Goal: Information Seeking & Learning: Learn about a topic

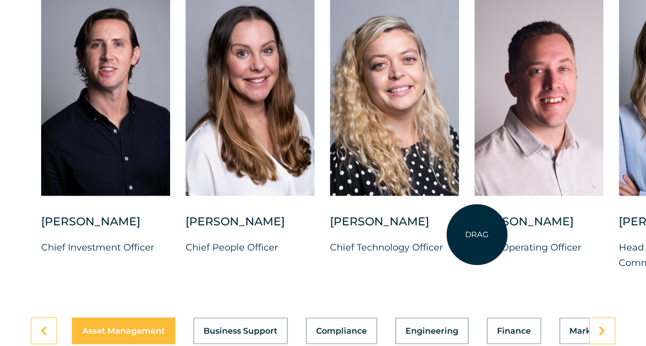
scroll to position [2724, 0]
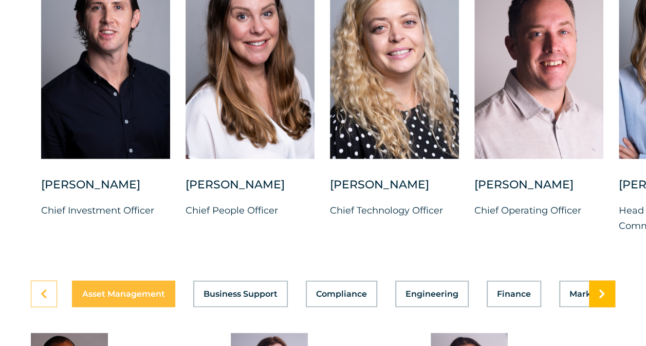
click at [608, 307] on link at bounding box center [602, 294] width 26 height 27
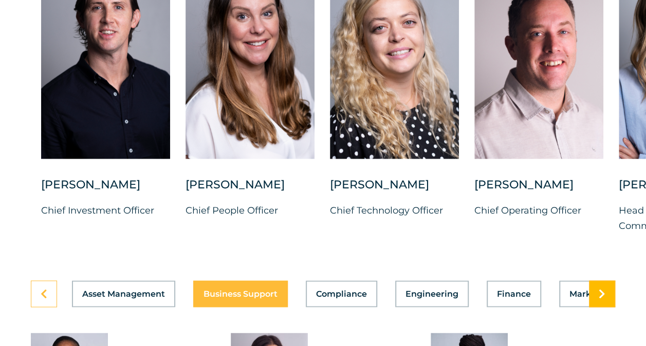
click at [598, 307] on link at bounding box center [602, 294] width 26 height 27
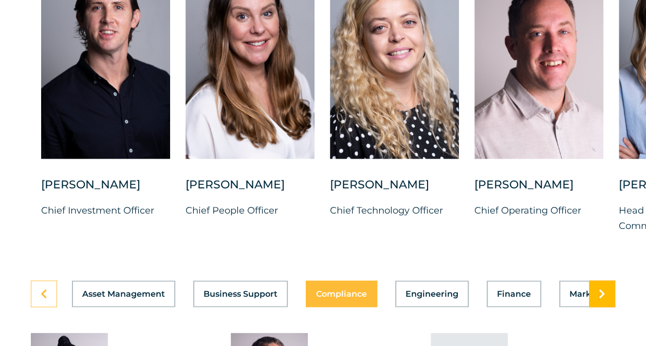
click at [599, 307] on link at bounding box center [602, 294] width 26 height 27
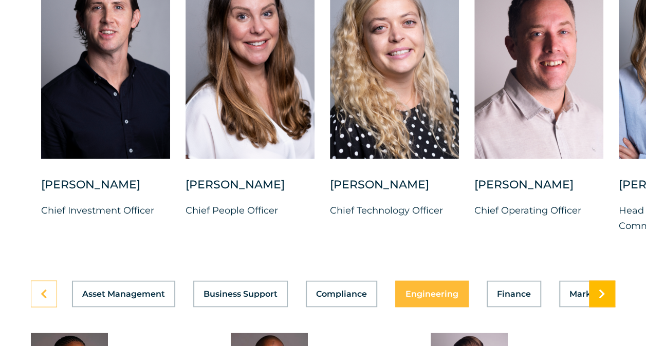
click at [600, 299] on icon at bounding box center [602, 294] width 7 height 10
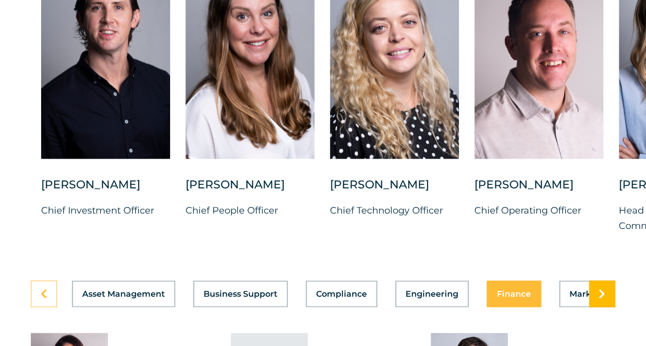
click at [601, 299] on icon at bounding box center [602, 294] width 7 height 10
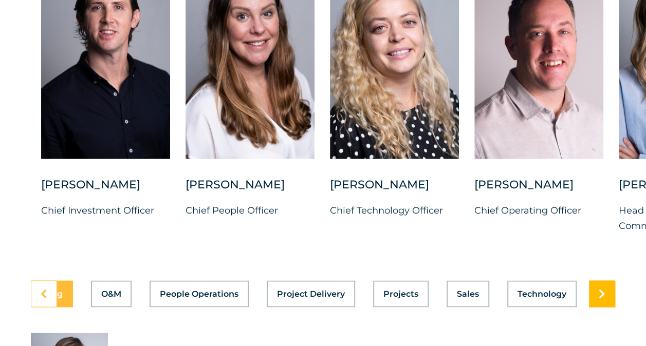
scroll to position [0, 551]
click at [601, 299] on icon at bounding box center [602, 294] width 7 height 10
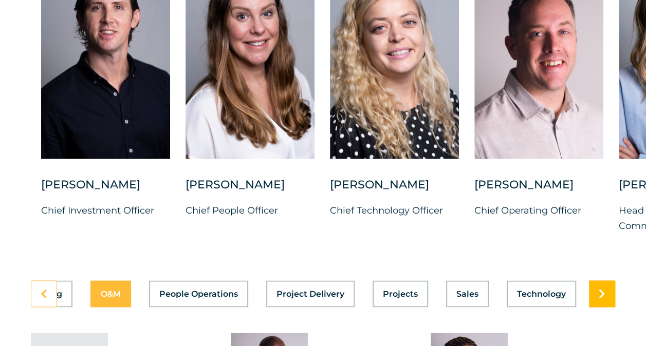
click at [601, 299] on icon at bounding box center [602, 294] width 7 height 10
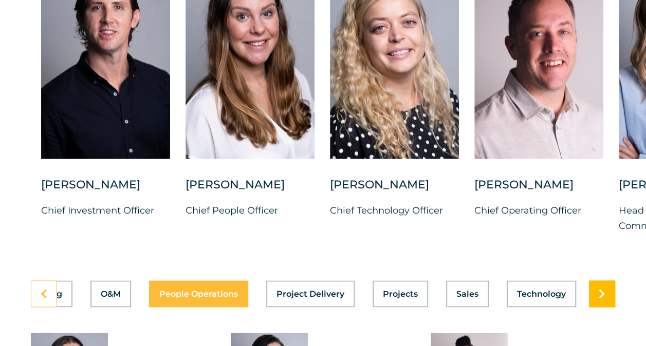
click at [601, 299] on icon at bounding box center [602, 294] width 7 height 10
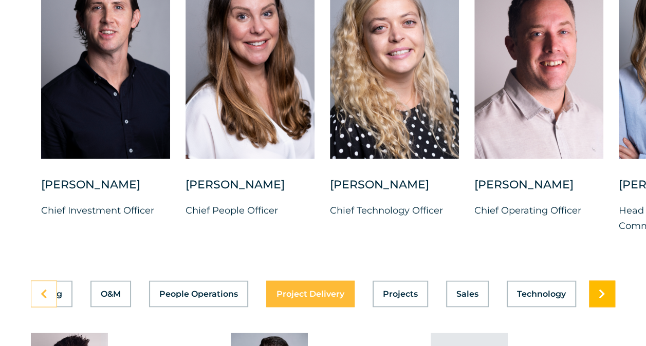
click at [601, 299] on icon at bounding box center [602, 294] width 7 height 10
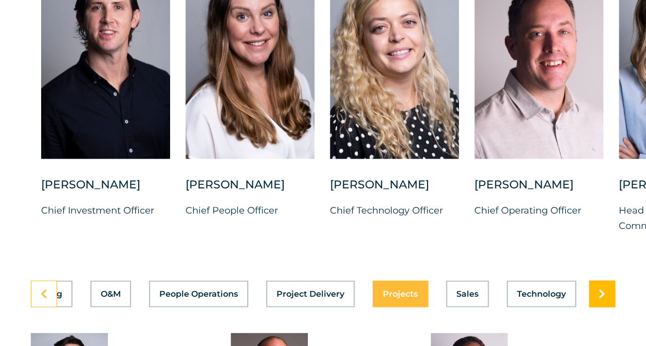
click at [601, 299] on icon at bounding box center [602, 294] width 7 height 10
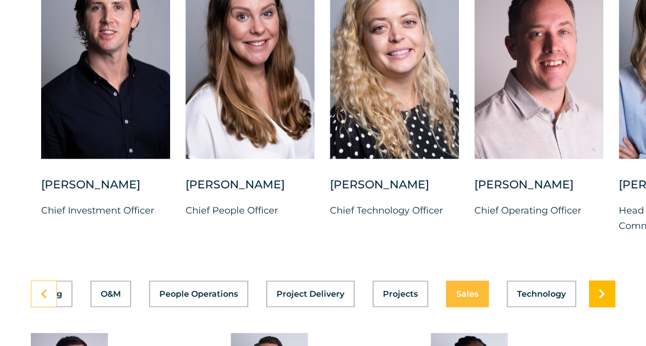
click at [601, 299] on icon at bounding box center [602, 294] width 7 height 10
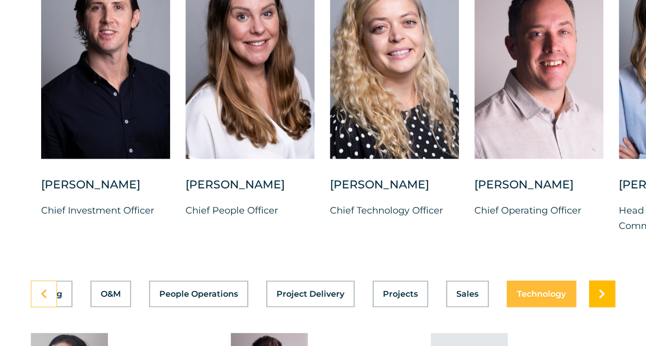
click at [601, 299] on icon at bounding box center [602, 294] width 7 height 10
click at [602, 299] on icon at bounding box center [602, 294] width 7 height 10
click at [603, 299] on icon at bounding box center [602, 294] width 7 height 10
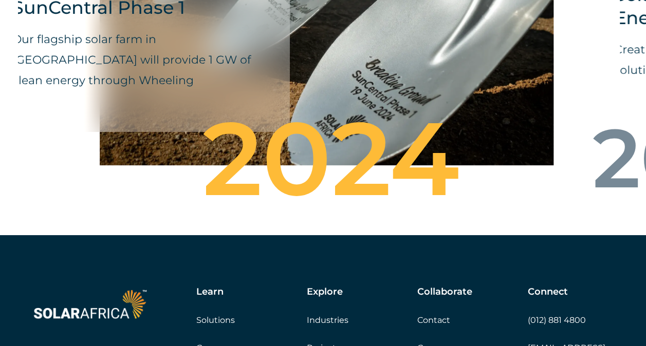
scroll to position [3803, 0]
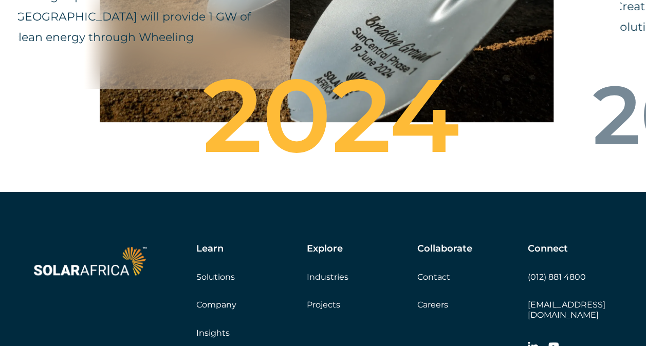
click at [433, 310] on link "Careers" at bounding box center [432, 305] width 31 height 10
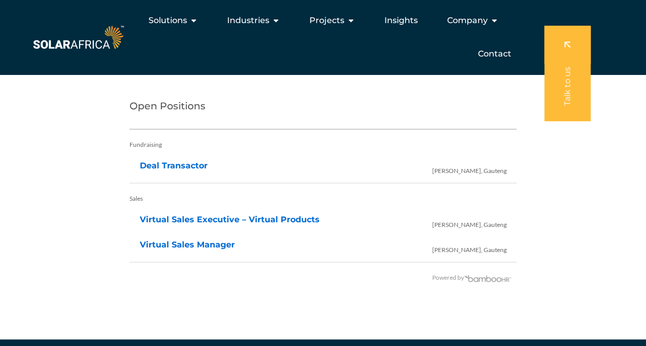
scroll to position [2107, 0]
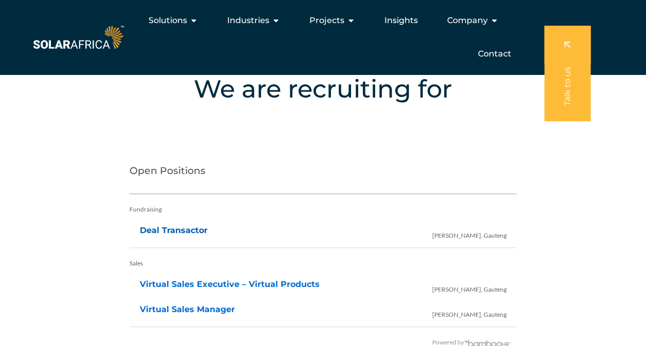
click at [186, 226] on link "Deal Transactor" at bounding box center [174, 231] width 68 height 10
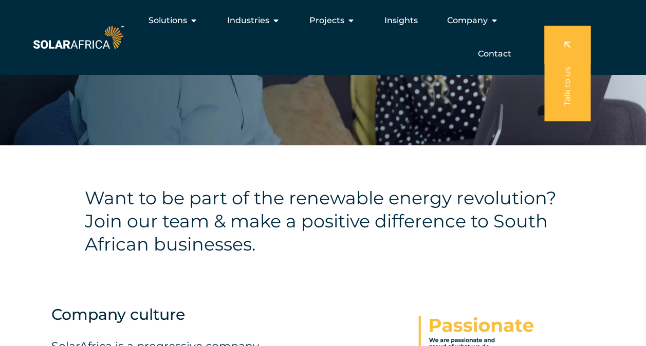
scroll to position [0, 0]
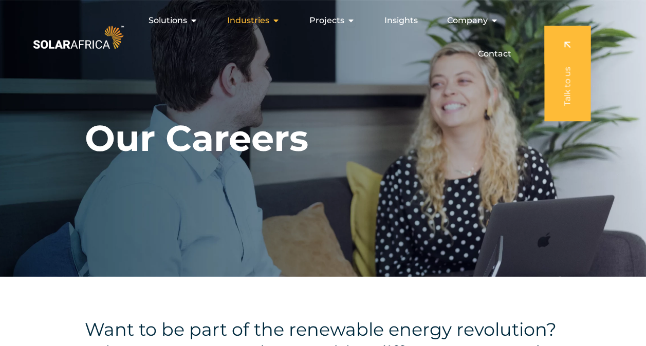
click at [276, 17] on icon "Menu" at bounding box center [276, 20] width 8 height 8
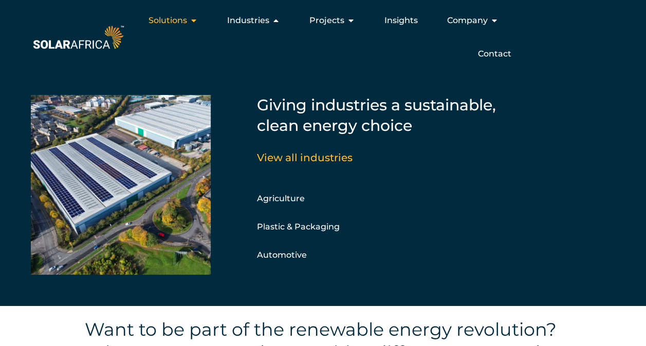
click at [196, 21] on icon "Menu" at bounding box center [194, 20] width 8 height 8
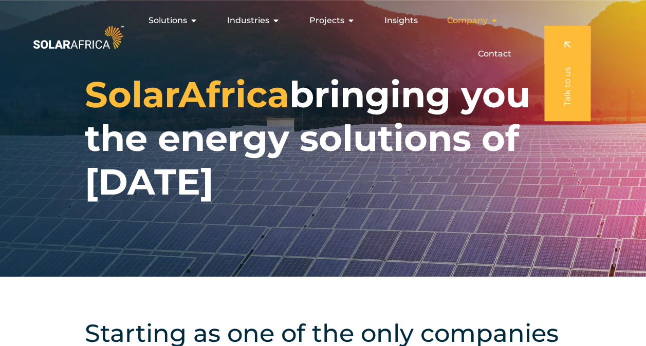
click at [493, 19] on icon "Menu" at bounding box center [494, 20] width 8 height 8
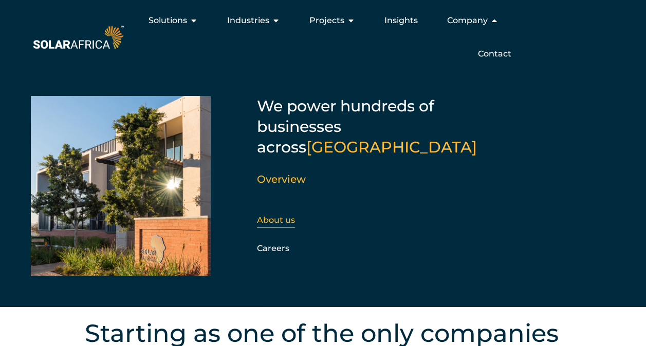
click at [280, 215] on link "About us" at bounding box center [276, 220] width 38 height 10
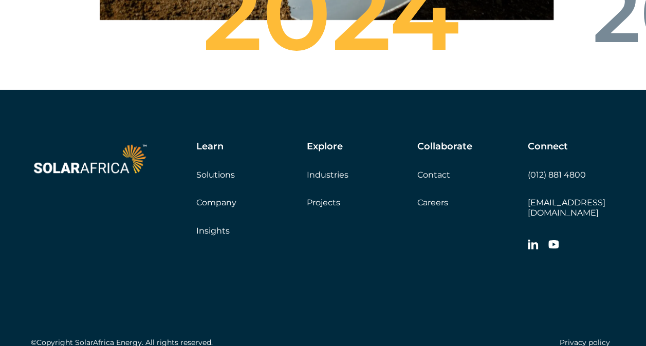
scroll to position [3752, 0]
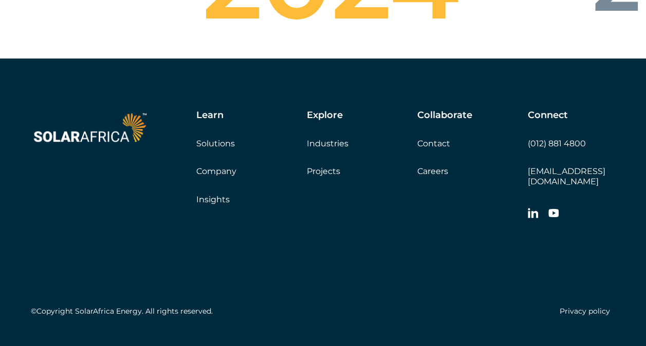
click at [210, 205] on link "Insights" at bounding box center [212, 200] width 33 height 10
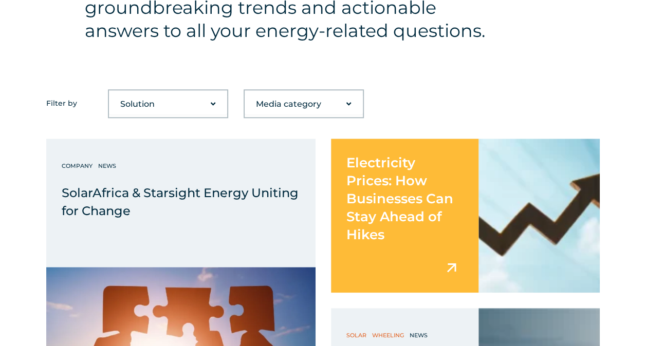
scroll to position [411, 0]
